Goal: Information Seeking & Learning: Learn about a topic

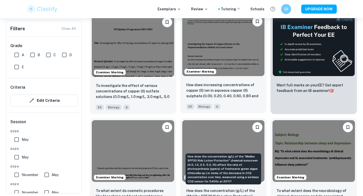
scroll to position [163, 0]
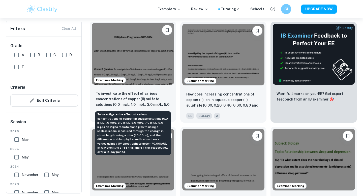
click at [139, 101] on p "To investigate the effect of various concentrations of copper (II) sulfate solu…" at bounding box center [133, 99] width 74 height 17
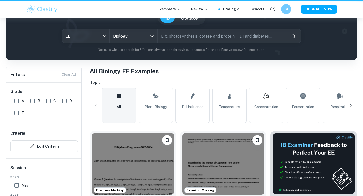
scroll to position [163, 0]
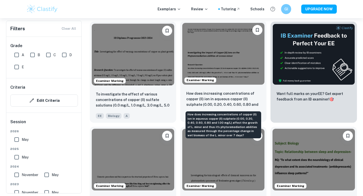
click at [198, 99] on p "How does increasing concentrations of copper (II) ion in aqueous copper (II) su…" at bounding box center [224, 99] width 74 height 17
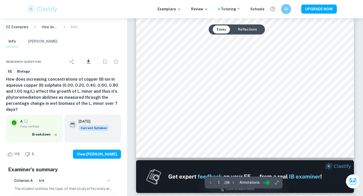
scroll to position [150, 0]
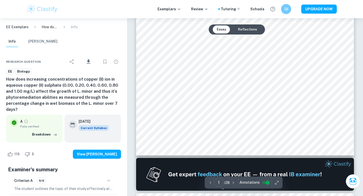
click at [242, 32] on button "Reflections" at bounding box center [247, 29] width 27 height 8
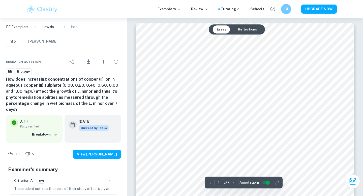
click at [242, 29] on button "Reflections" at bounding box center [247, 29] width 27 height 8
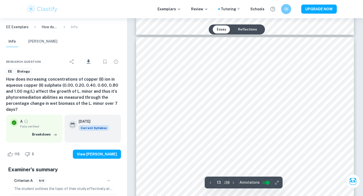
scroll to position [3509, 0]
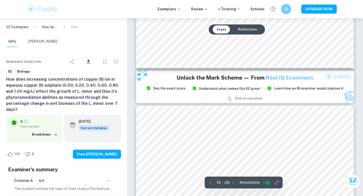
type input "15"
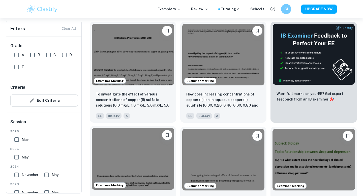
scroll to position [239, 0]
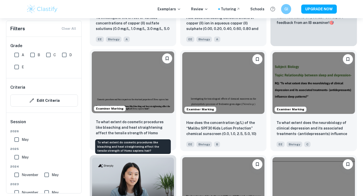
click at [135, 126] on p "To what extent do cosmetic procedures like bleaching and heat straightening aff…" at bounding box center [133, 127] width 74 height 17
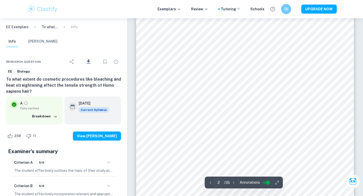
scroll to position [354, 0]
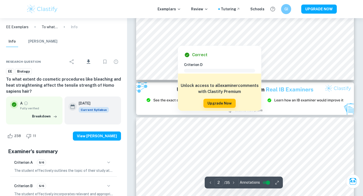
type input "3"
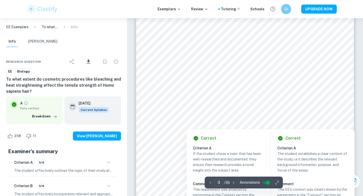
scroll to position [714, 0]
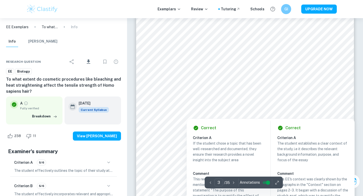
click at [317, 104] on div at bounding box center [241, 105] width 158 height 15
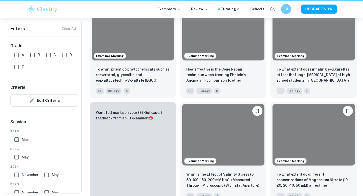
scroll to position [239, 0]
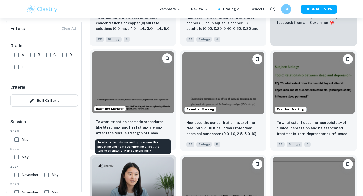
click at [122, 123] on p "To what extent do cosmetic procedures like bleaching and heat straightening aff…" at bounding box center [133, 127] width 74 height 17
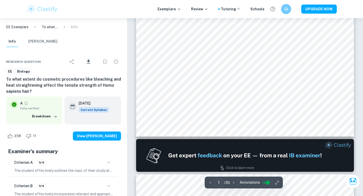
type input "2"
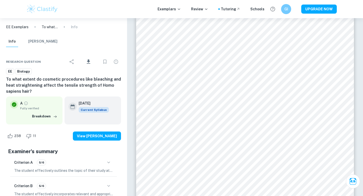
scroll to position [363, 0]
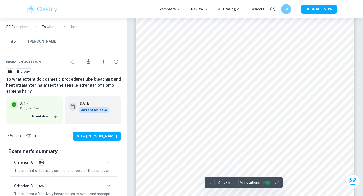
click at [196, 96] on div at bounding box center [250, 96] width 158 height 10
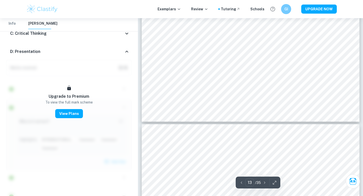
scroll to position [3670, 0]
click at [207, 153] on div at bounding box center [251, 155] width 161 height 10
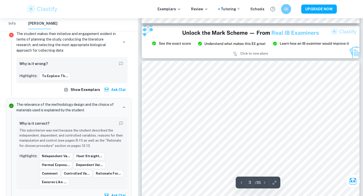
scroll to position [602, 0]
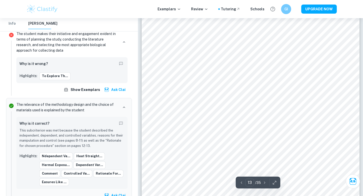
type input "12"
